Goal: Task Accomplishment & Management: Complete application form

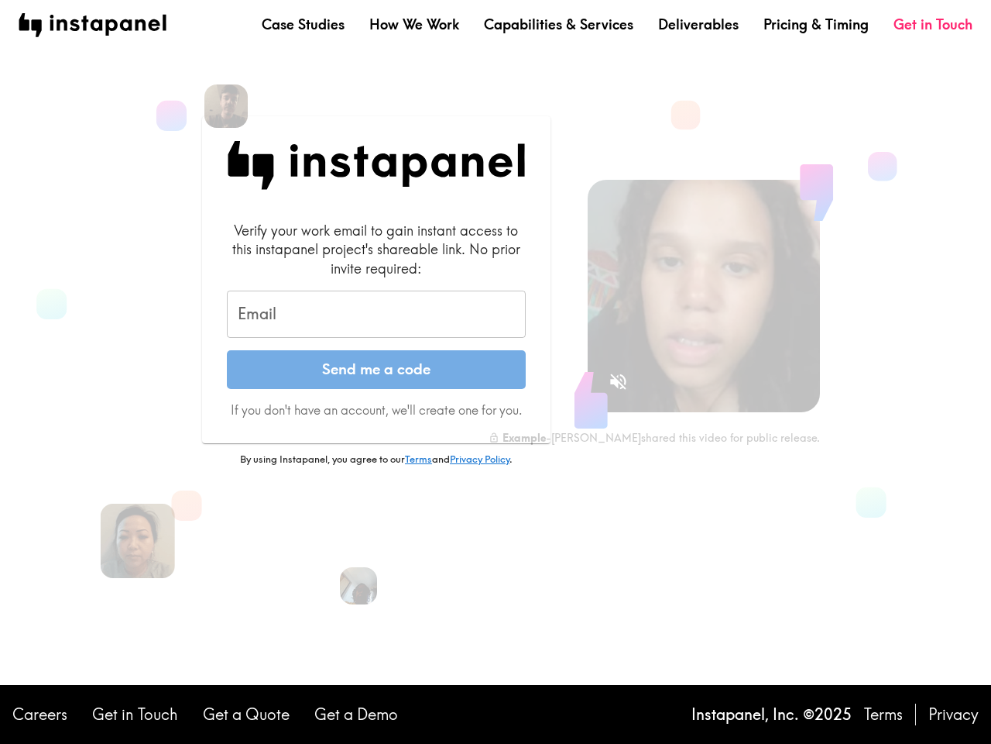
click at [496, 372] on button "Send me a code" at bounding box center [376, 369] width 299 height 39
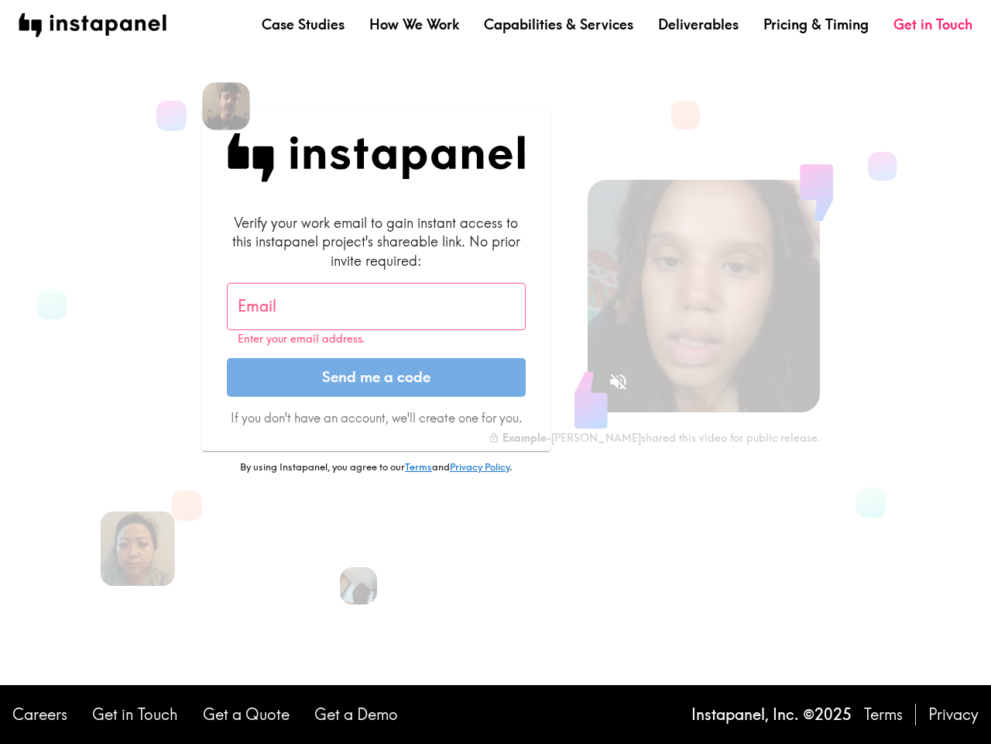
click at [226, 106] on img at bounding box center [226, 106] width 48 height 48
click at [376, 314] on input "Email" at bounding box center [376, 307] width 299 height 48
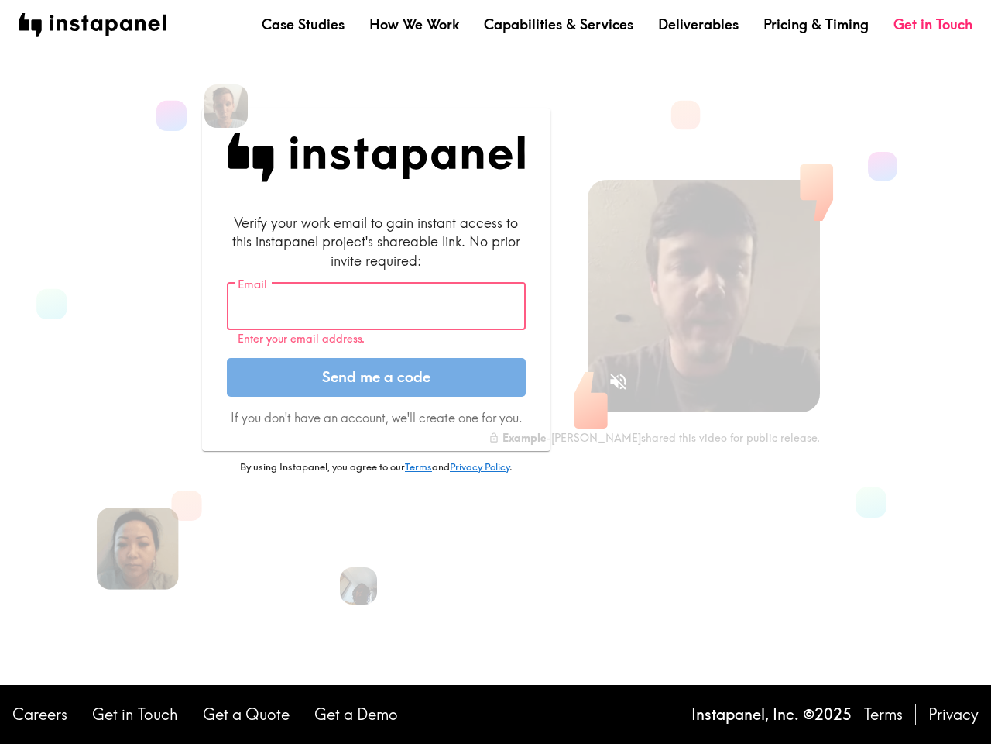
click at [138, 541] on img at bounding box center [138, 548] width 82 height 82
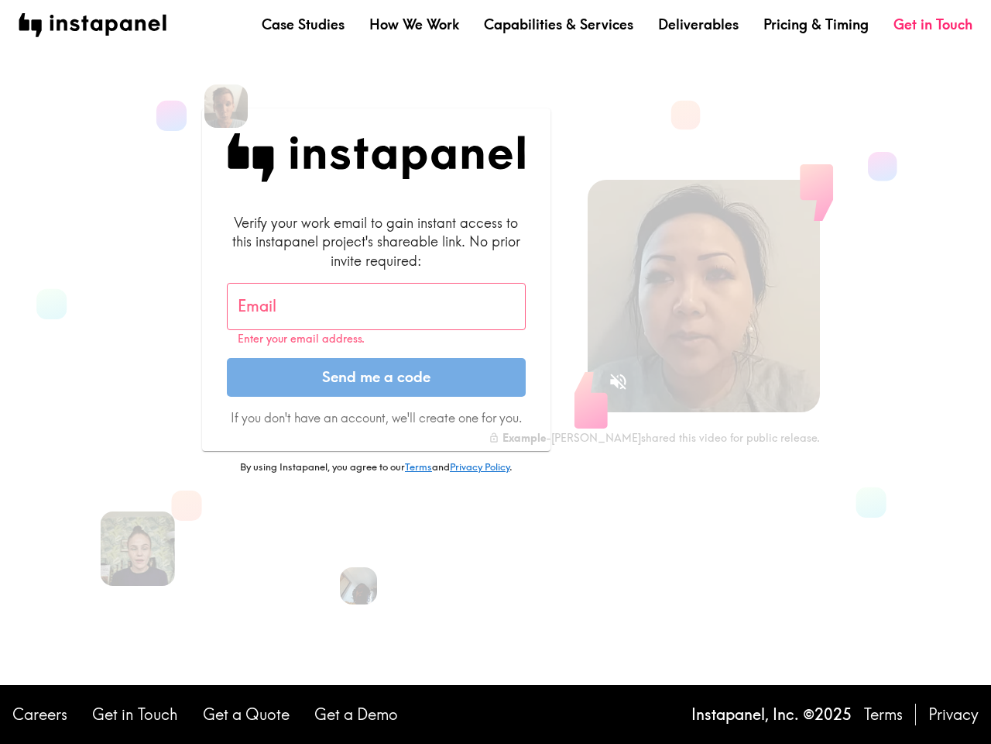
click at [618, 381] on icon "Sound is off" at bounding box center [618, 381] width 16 height 16
click at [704, 296] on video at bounding box center [704, 296] width 232 height 232
click at [359, 586] on img at bounding box center [358, 585] width 41 height 41
